Goal: Browse casually

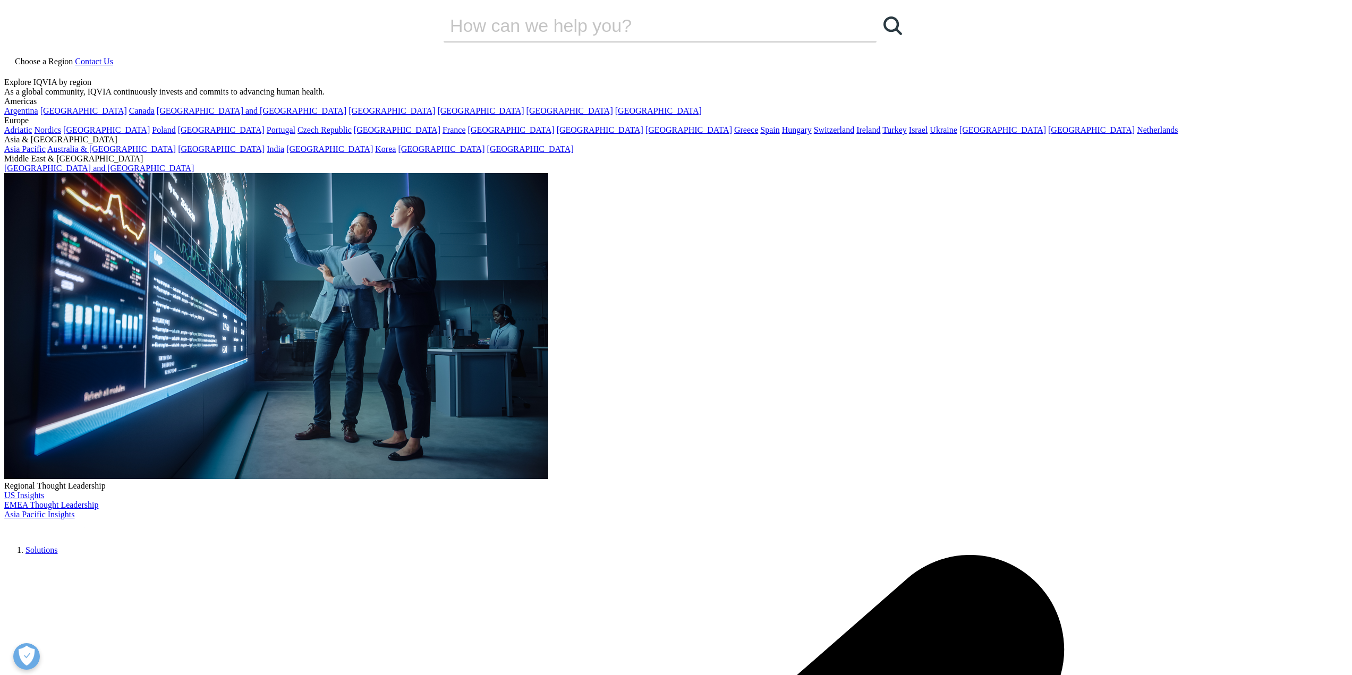
click at [89, 519] on img at bounding box center [46, 526] width 85 height 15
